Goal: Task Accomplishment & Management: Manage account settings

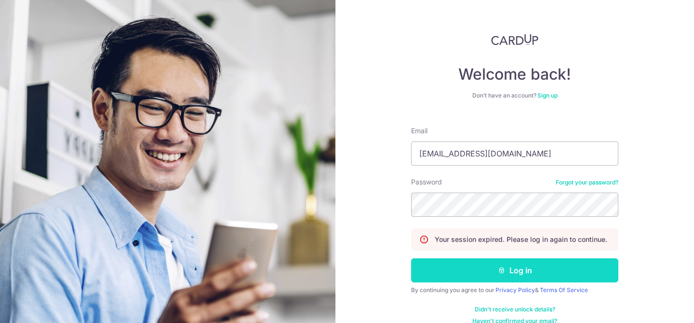
click at [448, 273] on button "Log in" at bounding box center [514, 270] width 207 height 24
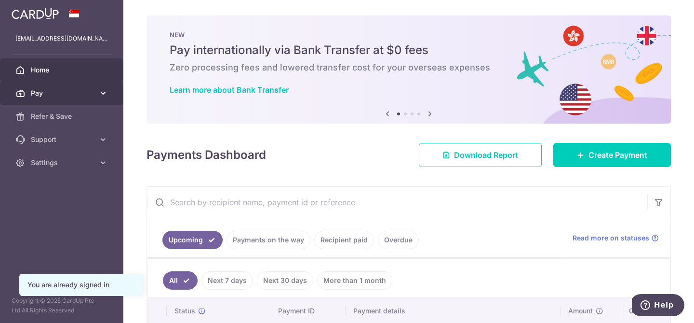
click at [99, 93] on icon at bounding box center [103, 93] width 10 height 10
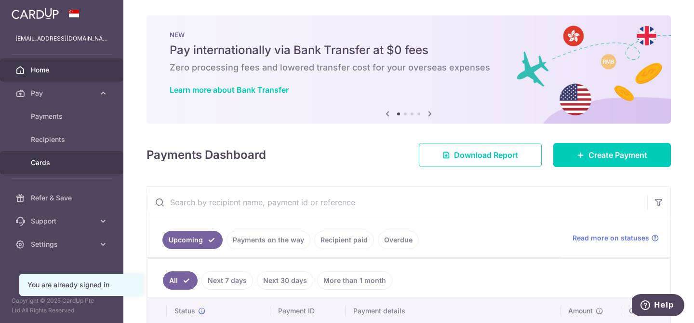
click at [46, 163] on span "Cards" at bounding box center [63, 163] width 64 height 10
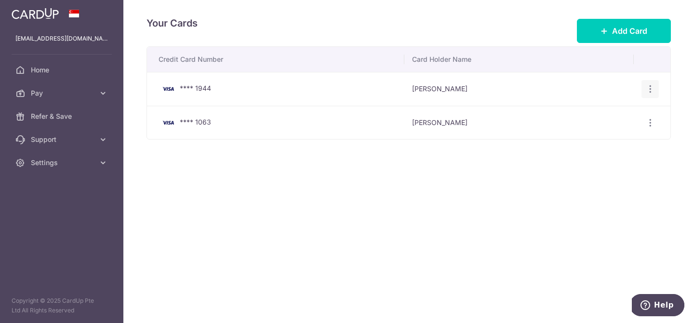
click at [650, 88] on icon "button" at bounding box center [651, 89] width 10 height 10
click at [413, 214] on div "Your Cards Add Card Credit Card Number Card Holder Name **** 1944 Nicol Ngiam V…" at bounding box center [408, 161] width 571 height 323
click at [653, 90] on icon "button" at bounding box center [651, 89] width 10 height 10
click at [588, 111] on span "View/Edit" at bounding box center [618, 116] width 66 height 12
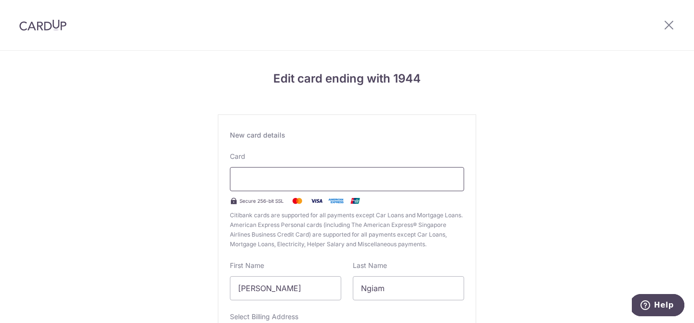
click at [340, 189] on div at bounding box center [347, 179] width 234 height 24
click at [307, 169] on div at bounding box center [347, 179] width 234 height 24
click at [289, 188] on div at bounding box center [347, 179] width 234 height 24
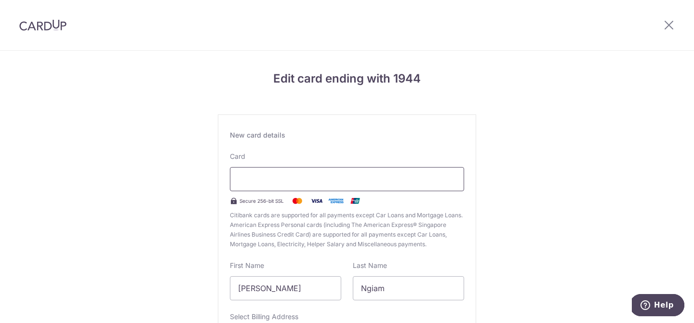
click at [289, 188] on div at bounding box center [347, 179] width 234 height 24
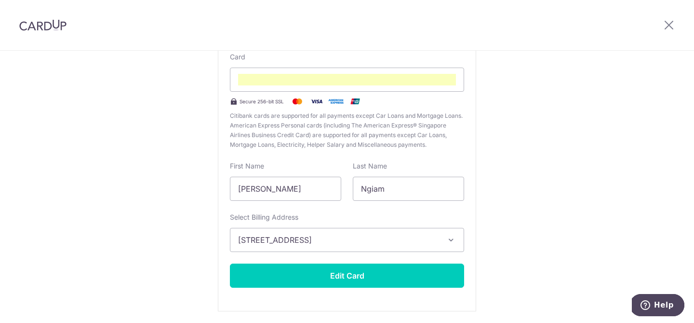
scroll to position [133, 0]
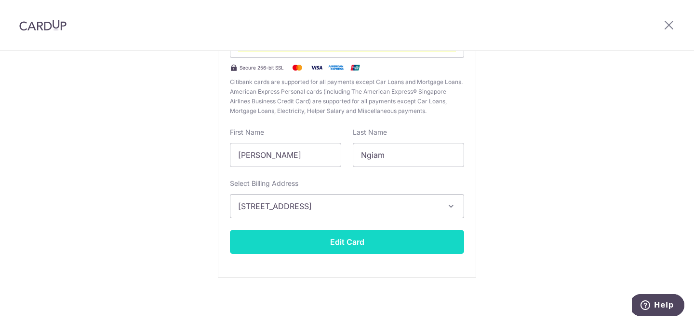
click at [367, 243] on button "Edit Card" at bounding box center [347, 242] width 234 height 24
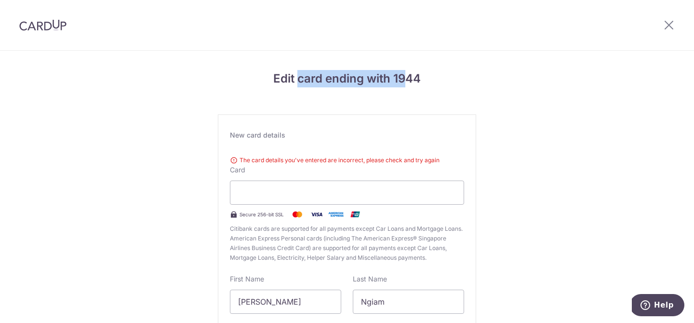
drag, startPoint x: 404, startPoint y: 77, endPoint x: 298, endPoint y: 81, distance: 106.2
click at [298, 81] on h4 "Edit card ending with 1944" at bounding box center [347, 78] width 258 height 17
drag, startPoint x: 298, startPoint y: 81, endPoint x: 385, endPoint y: 77, distance: 87.8
click at [385, 77] on h4 "Edit card ending with 1944" at bounding box center [347, 78] width 258 height 17
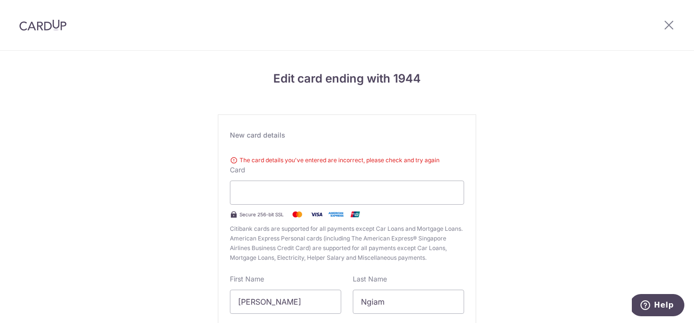
click at [591, 157] on div "Edit card ending with 1944 New card details The card details you've entered are…" at bounding box center [347, 260] width 694 height 419
click at [47, 34] on div at bounding box center [43, 25] width 86 height 50
click at [38, 26] on img at bounding box center [42, 25] width 47 height 12
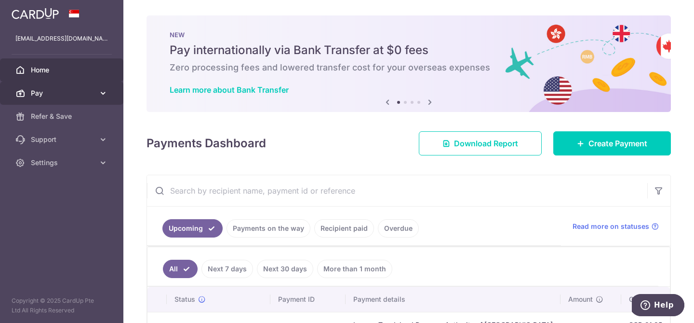
click at [99, 94] on icon at bounding box center [103, 93] width 10 height 10
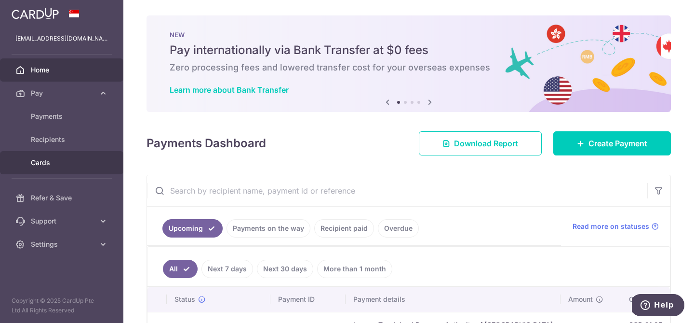
click at [47, 164] on span "Cards" at bounding box center [63, 163] width 64 height 10
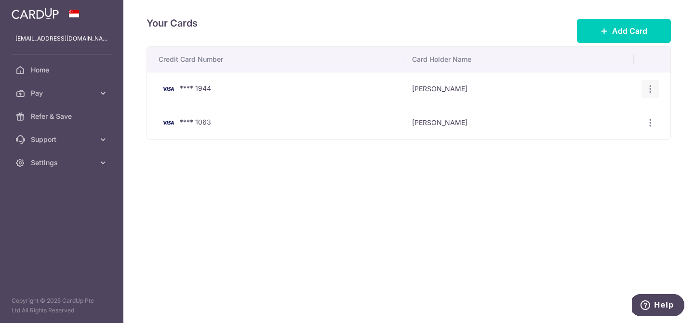
click at [647, 89] on icon "button" at bounding box center [651, 89] width 10 height 10
click at [448, 222] on div "Your Cards Add Card Credit Card Number Card Holder Name **** 1944 Nicol Ngiam V…" at bounding box center [408, 161] width 571 height 323
click at [649, 85] on icon "button" at bounding box center [651, 89] width 10 height 10
click at [469, 201] on div "Your Cards Add Card Credit Card Number Card Holder Name **** 1944 Nicol Ngiam V…" at bounding box center [408, 161] width 571 height 323
click at [38, 73] on span "Home" at bounding box center [63, 70] width 64 height 10
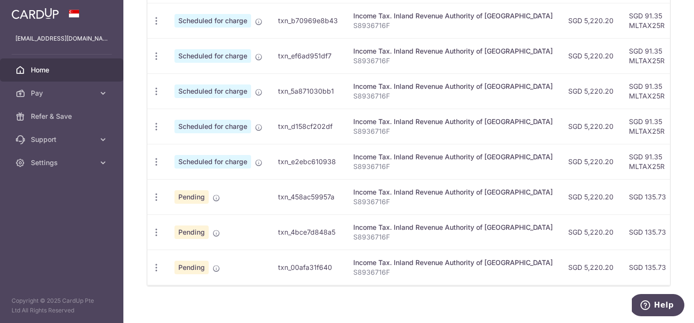
scroll to position [167, 0]
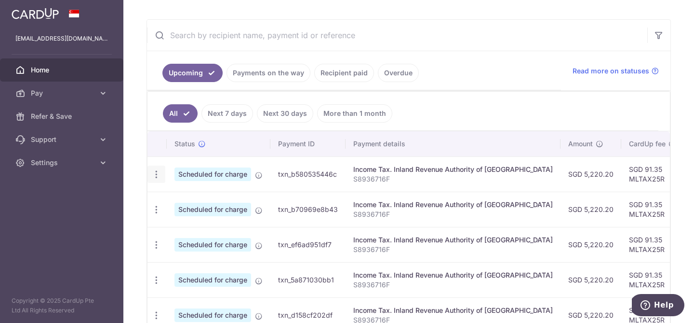
click at [154, 172] on icon "button" at bounding box center [156, 174] width 10 height 10
click at [190, 201] on span "Update payment" at bounding box center [208, 201] width 66 height 12
radio input "true"
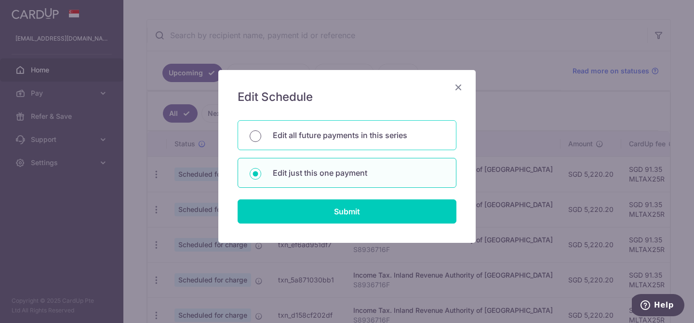
click at [257, 135] on input "Edit all future payments in this series" at bounding box center [256, 136] width 12 height 12
radio input "true"
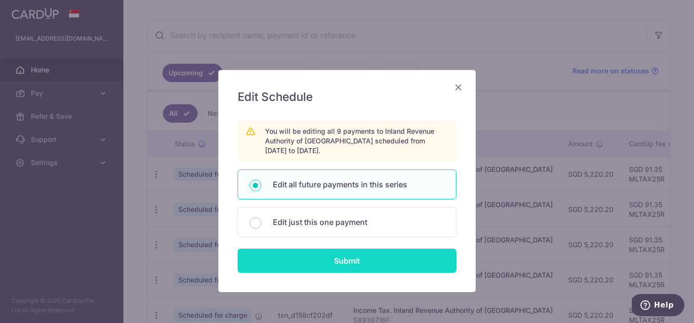
click at [303, 262] on input "Submit" at bounding box center [347, 260] width 219 height 24
radio input "true"
type input "5,220.20"
type input "S8936716F"
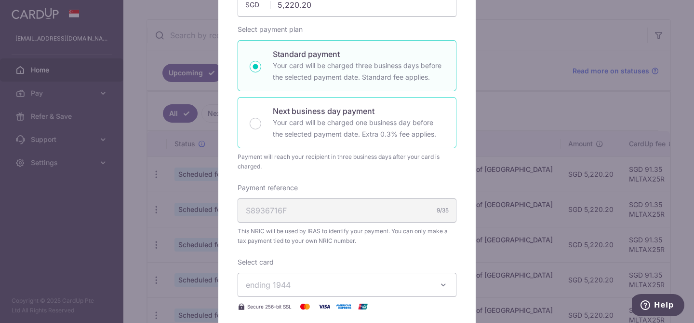
scroll to position [241, 0]
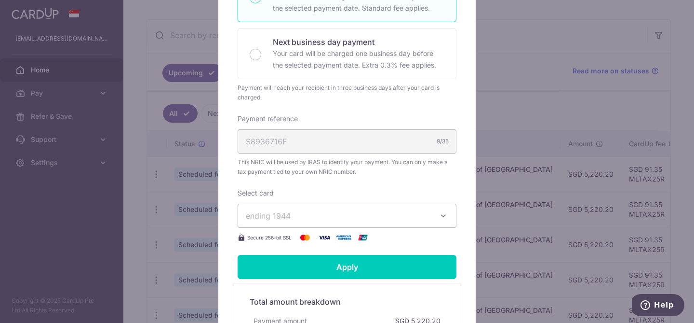
click at [295, 212] on span "ending 1944" at bounding box center [338, 216] width 185 height 12
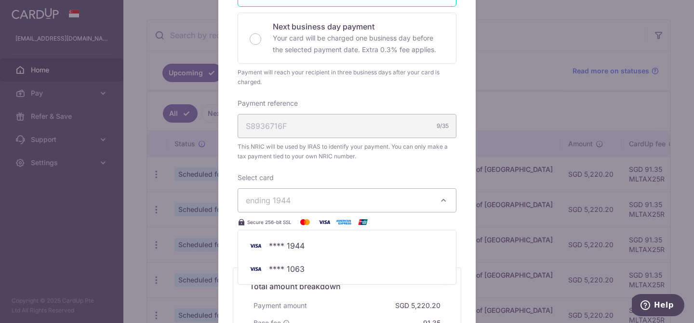
scroll to position [263, 0]
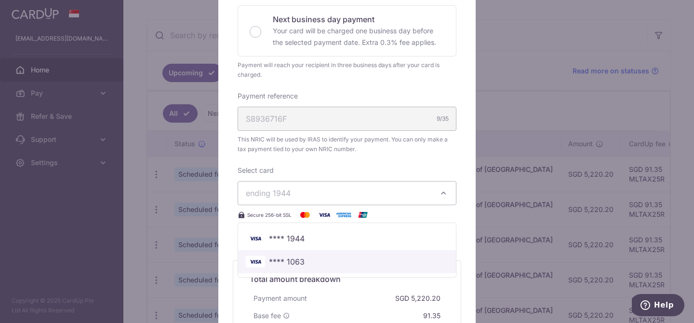
click at [279, 262] on span "**** 1063" at bounding box center [287, 262] width 36 height 12
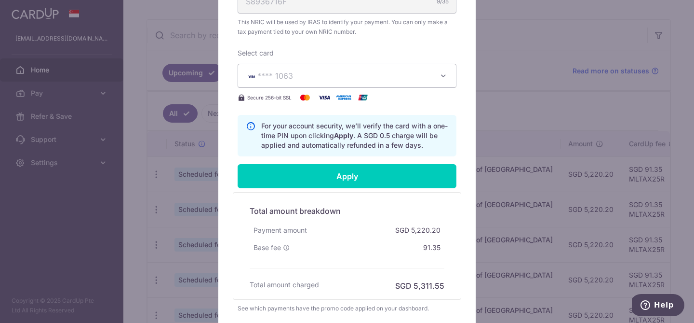
scroll to position [372, 0]
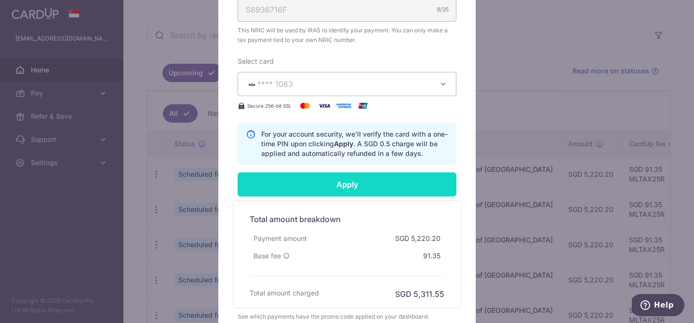
click at [327, 183] on input "Apply" at bounding box center [347, 184] width 219 height 24
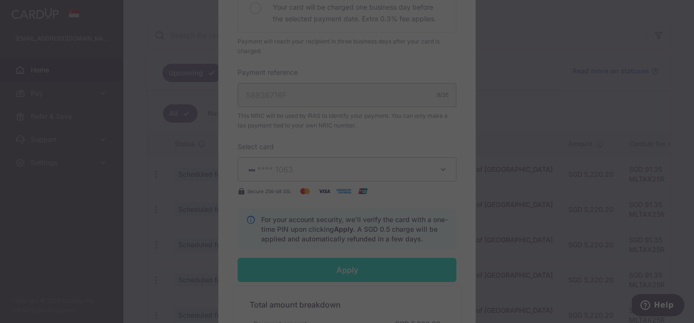
scroll to position [281, 0]
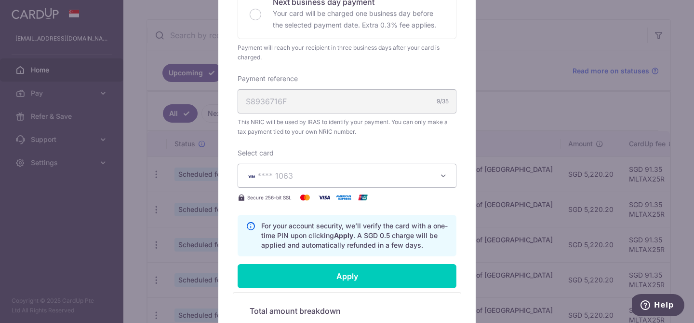
type input "Successfully Applied"
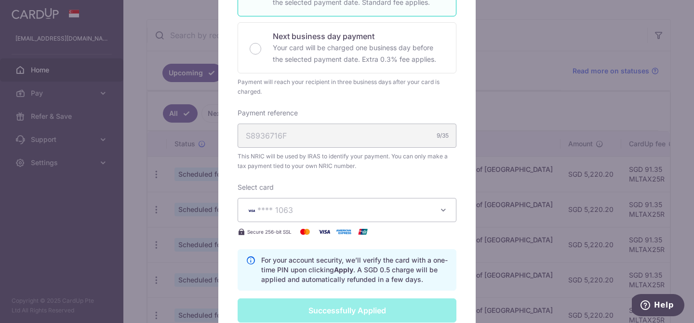
scroll to position [487, 0]
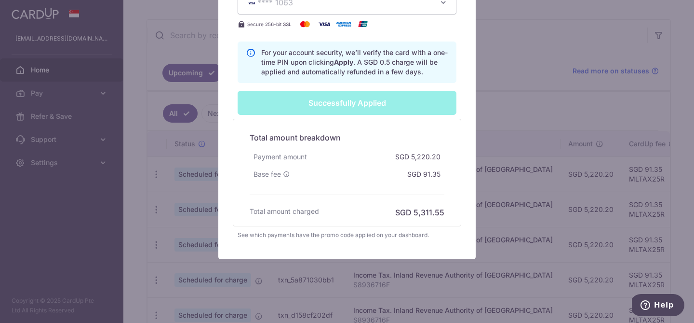
click at [334, 178] on div "Base fee SGD 91.35" at bounding box center [347, 173] width 195 height 17
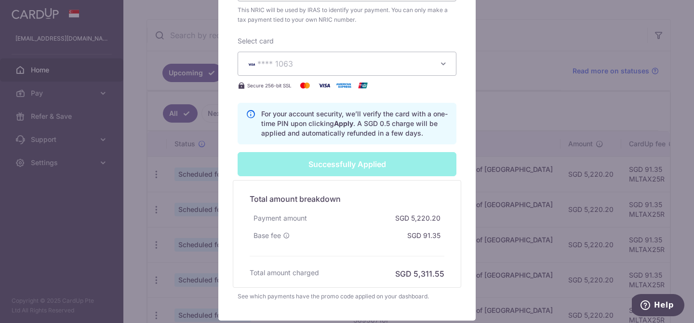
scroll to position [422, 0]
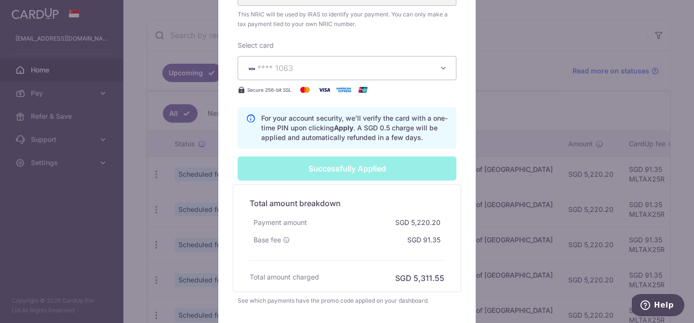
click at [313, 132] on p "For your account security, we’ll verify the card with a one-time PIN upon click…" at bounding box center [354, 127] width 187 height 29
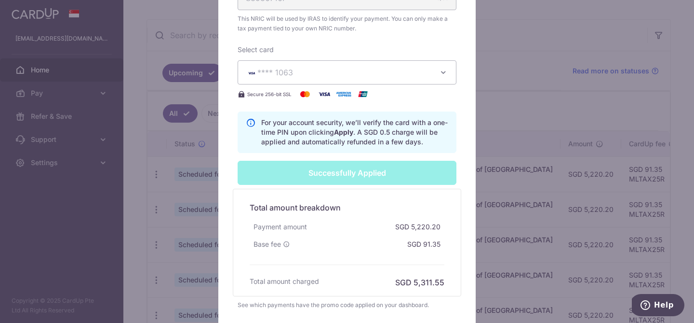
scroll to position [417, 0]
click at [318, 181] on div "Successfully Applied" at bounding box center [347, 173] width 230 height 24
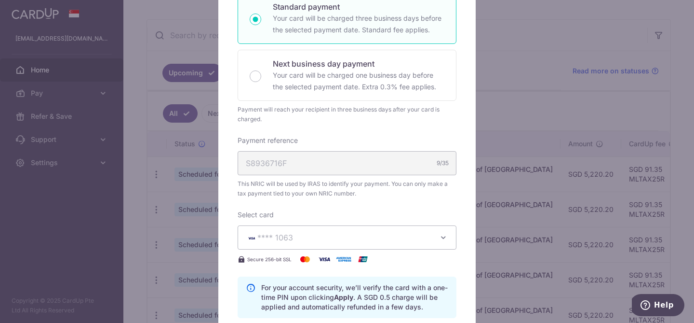
scroll to position [494, 0]
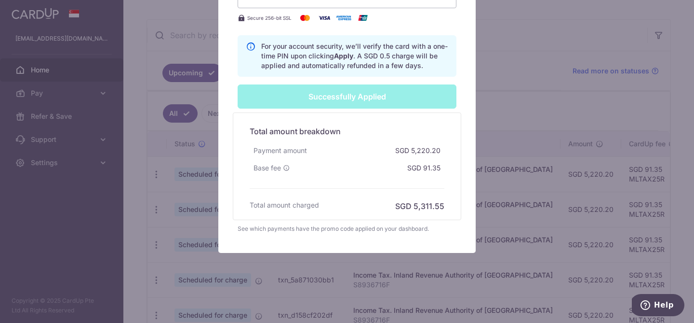
click at [330, 101] on div "Successfully Applied" at bounding box center [347, 96] width 230 height 24
click at [353, 230] on div "See which payments have the promo code applied on your dashboard." at bounding box center [347, 229] width 219 height 10
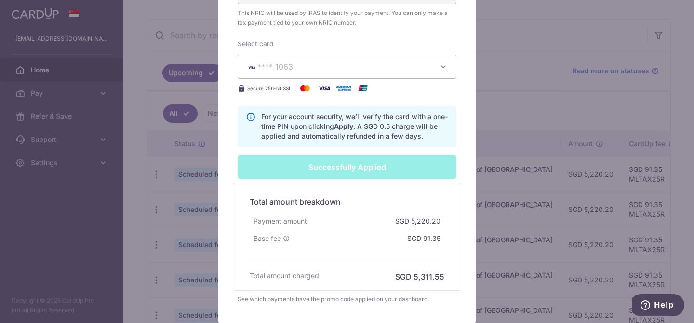
scroll to position [363, 0]
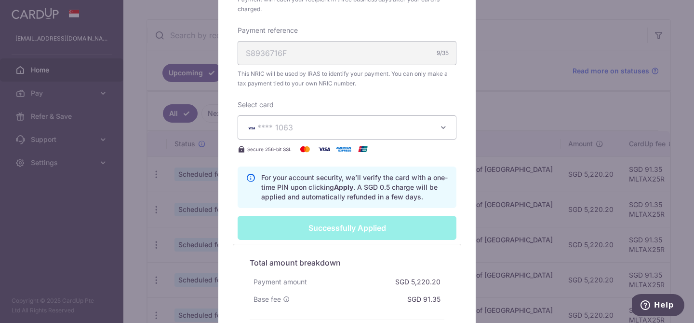
click at [333, 223] on div "Successfully Applied" at bounding box center [347, 228] width 230 height 24
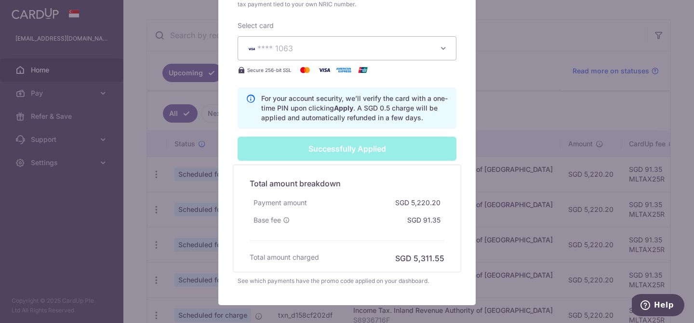
scroll to position [474, 0]
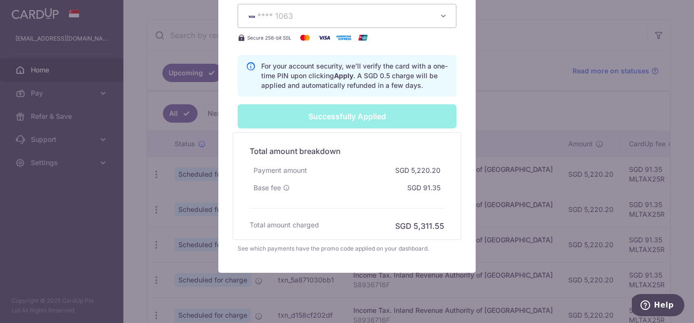
click at [322, 116] on div "Successfully Applied" at bounding box center [347, 116] width 230 height 24
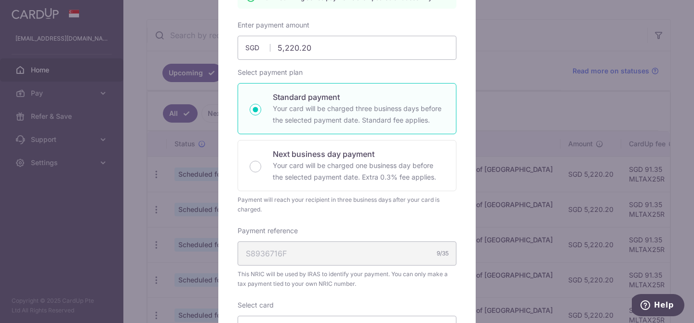
scroll to position [0, 0]
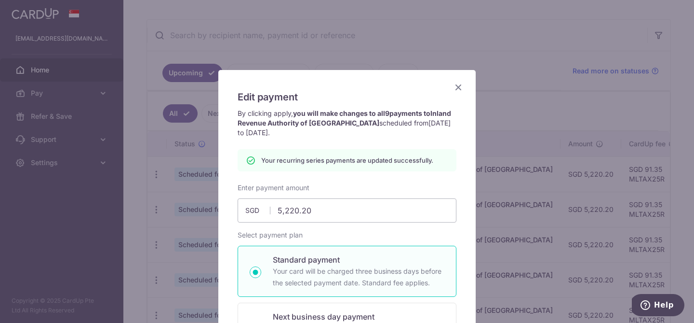
click at [458, 86] on icon "Close" at bounding box center [459, 87] width 12 height 12
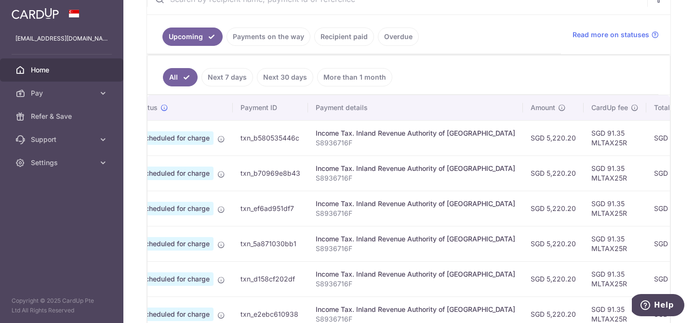
scroll to position [0, 228]
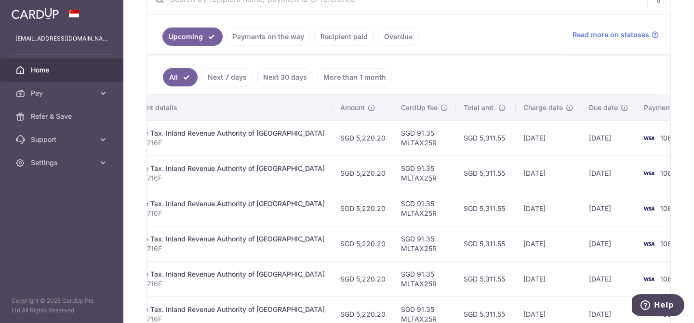
click at [393, 146] on td "SGD 91.35 MLTAX25R" at bounding box center [424, 137] width 63 height 35
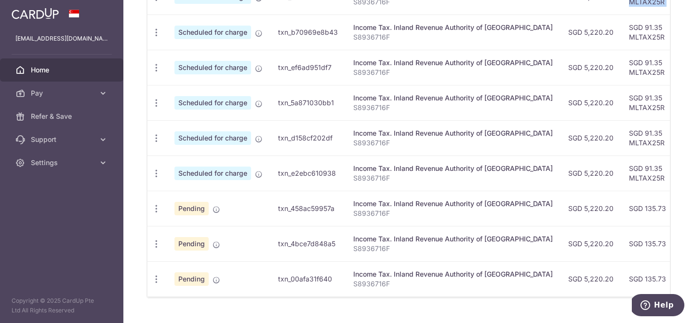
scroll to position [0, 138]
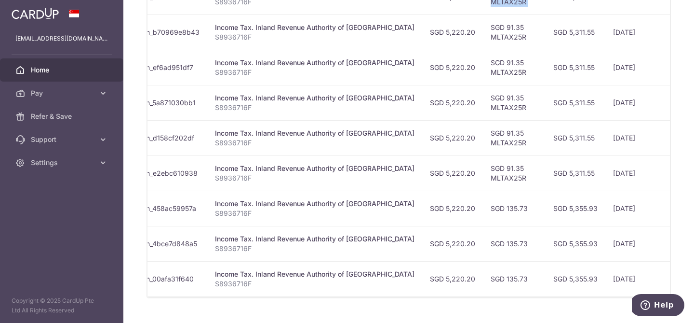
drag, startPoint x: 574, startPoint y: 204, endPoint x: 437, endPoint y: 209, distance: 137.0
click at [437, 209] on tr "Update payment Cancel payment Pending txn_458ac59957a Income Tax. Inland Revenu…" at bounding box center [404, 207] width 790 height 35
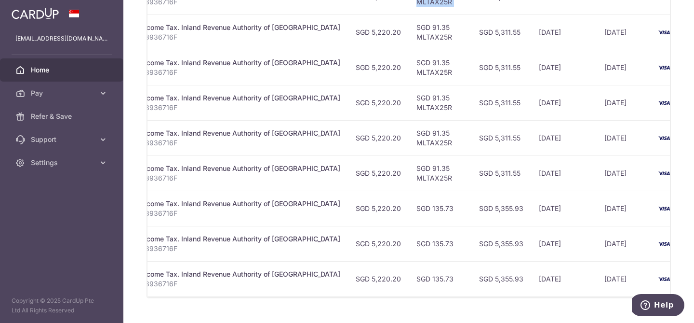
scroll to position [0, 228]
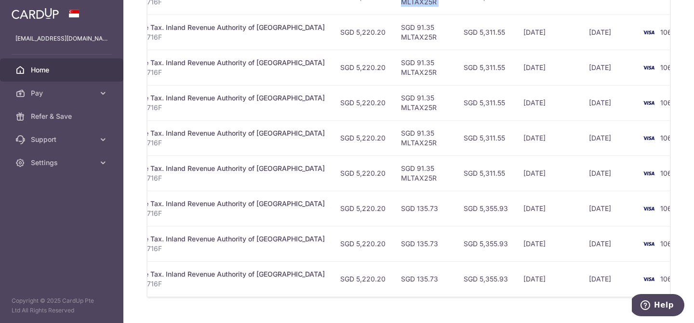
drag, startPoint x: 532, startPoint y: 245, endPoint x: 327, endPoint y: 233, distance: 205.3
click at [328, 233] on tr "Update payment Cancel payment Pending txn_4bce7d848a5 Income Tax. Inland Revenu…" at bounding box center [314, 243] width 790 height 35
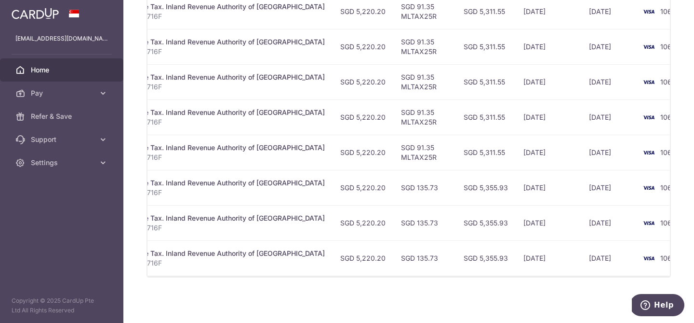
drag, startPoint x: 533, startPoint y: 261, endPoint x: 298, endPoint y: 261, distance: 234.8
click at [298, 261] on tr "Update payment Cancel payment Pending txn_00afa31f640 Income Tax. Inland Revenu…" at bounding box center [314, 257] width 790 height 35
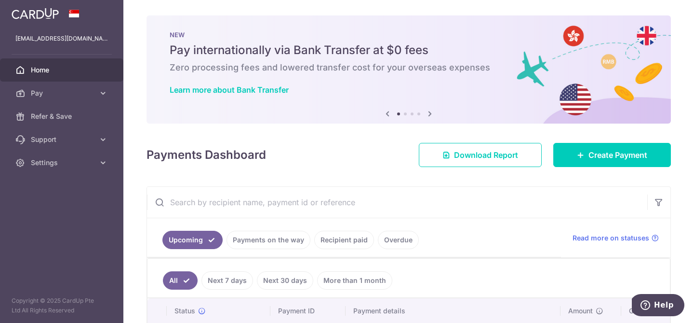
scroll to position [365, 0]
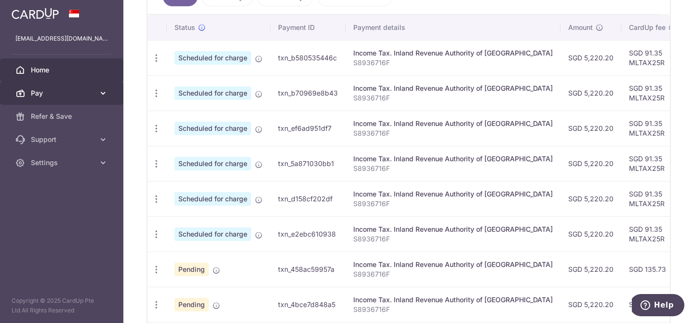
click at [100, 94] on icon at bounding box center [103, 93] width 10 height 10
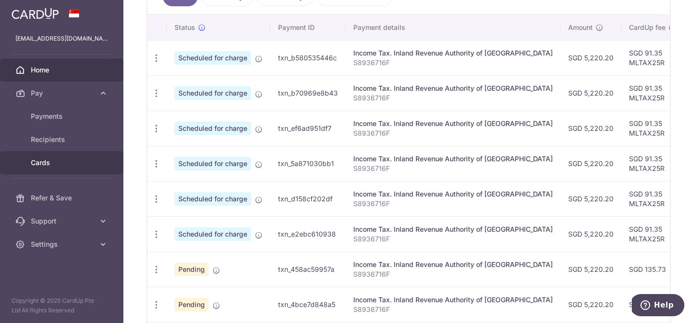
click at [44, 162] on span "Cards" at bounding box center [63, 163] width 64 height 10
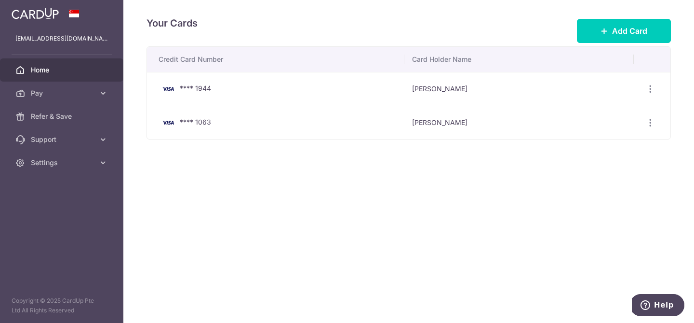
click at [47, 74] on span "Home" at bounding box center [63, 70] width 64 height 10
